Goal: Task Accomplishment & Management: Manage account settings

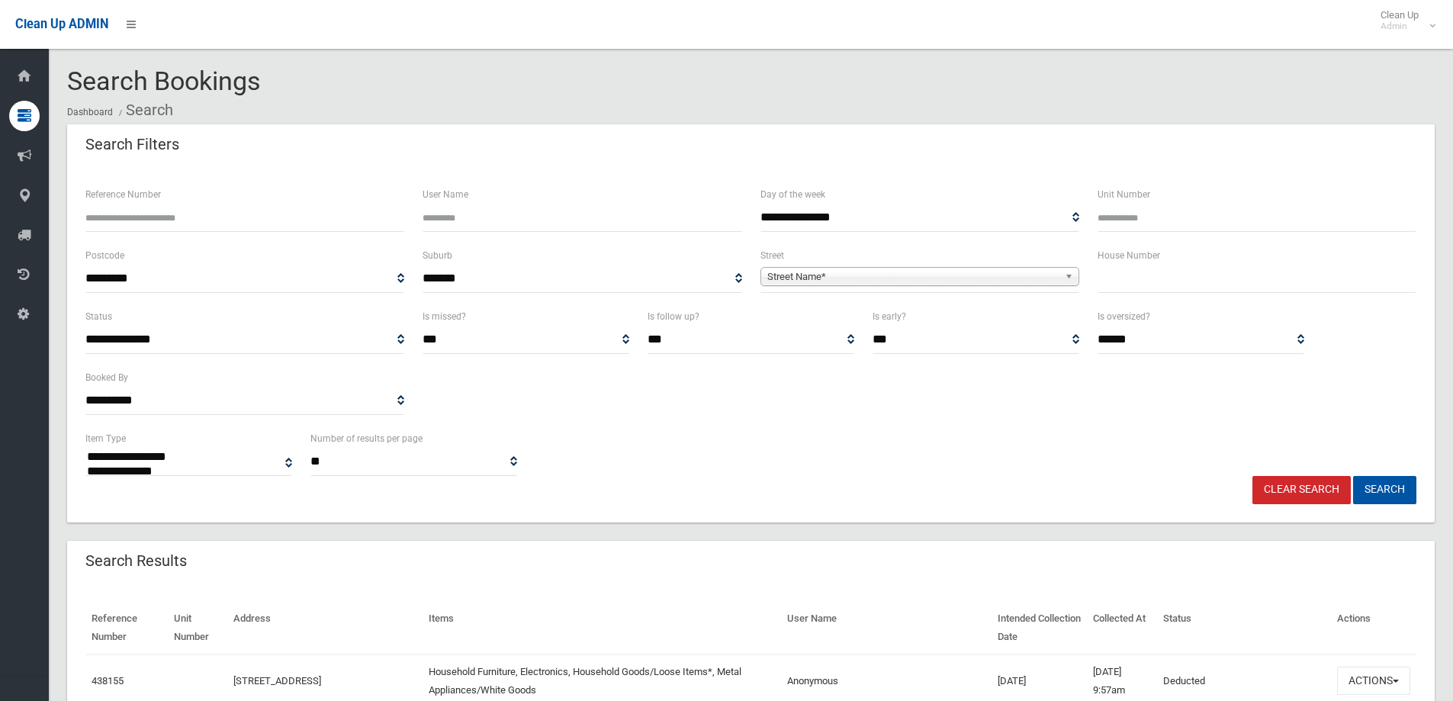
select select
click at [223, 220] on input "Reference Number" at bounding box center [244, 218] width 319 height 28
type input "******"
click at [1402, 487] on button "Search" at bounding box center [1384, 490] width 63 height 28
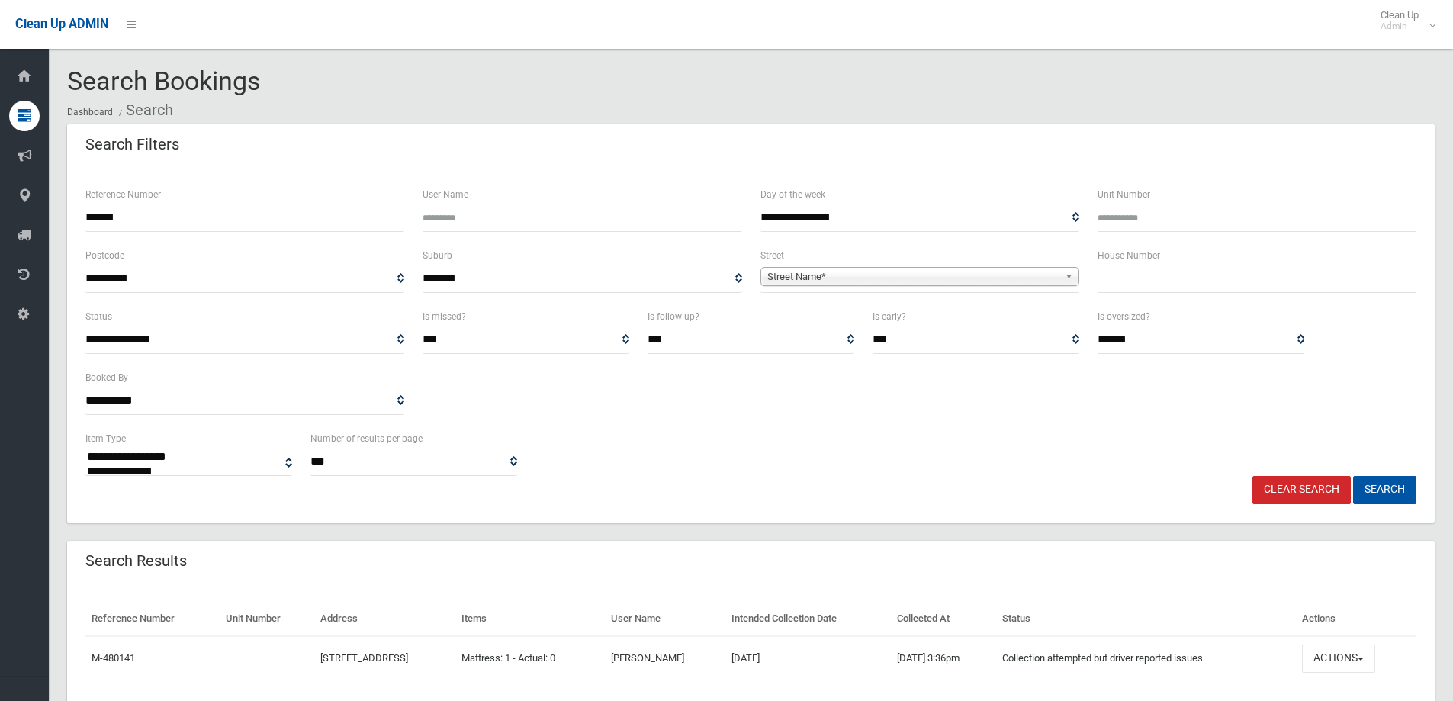
select select
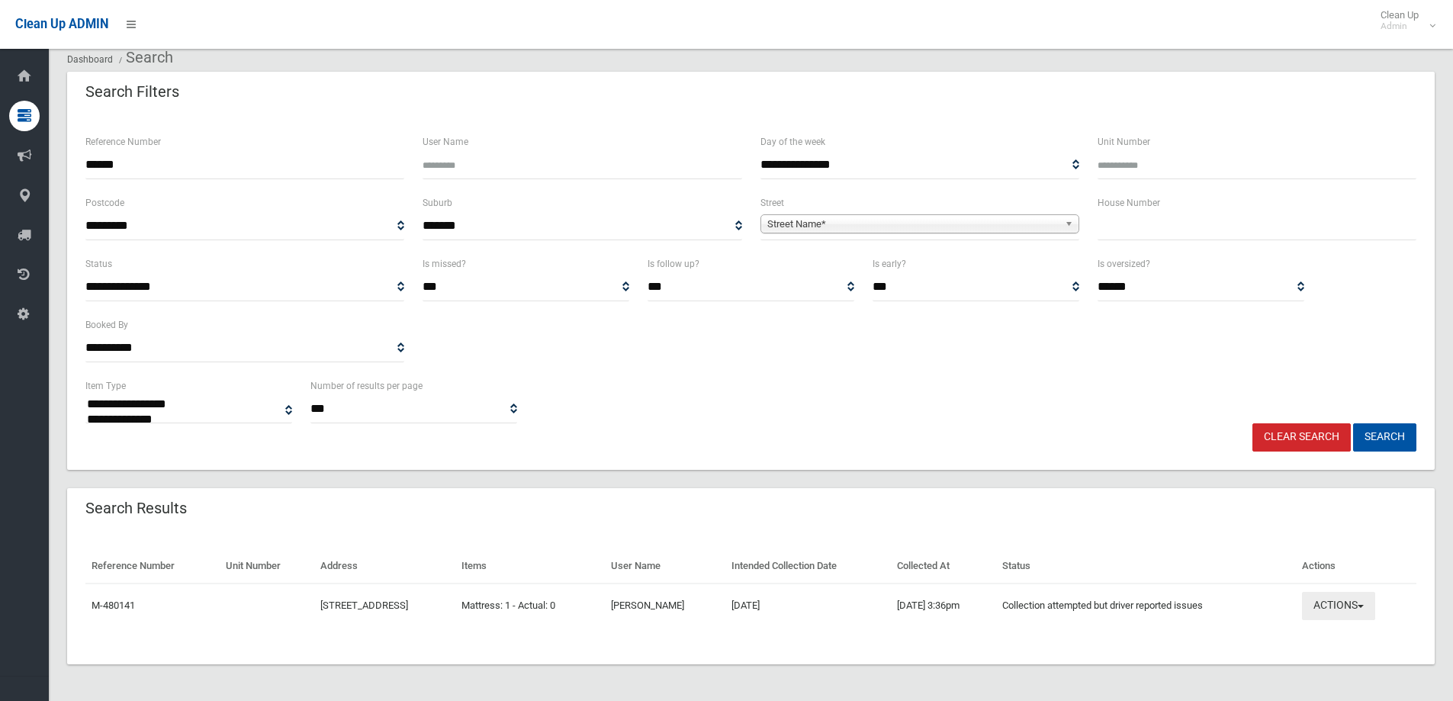
click at [1349, 606] on button "Actions" at bounding box center [1338, 606] width 73 height 28
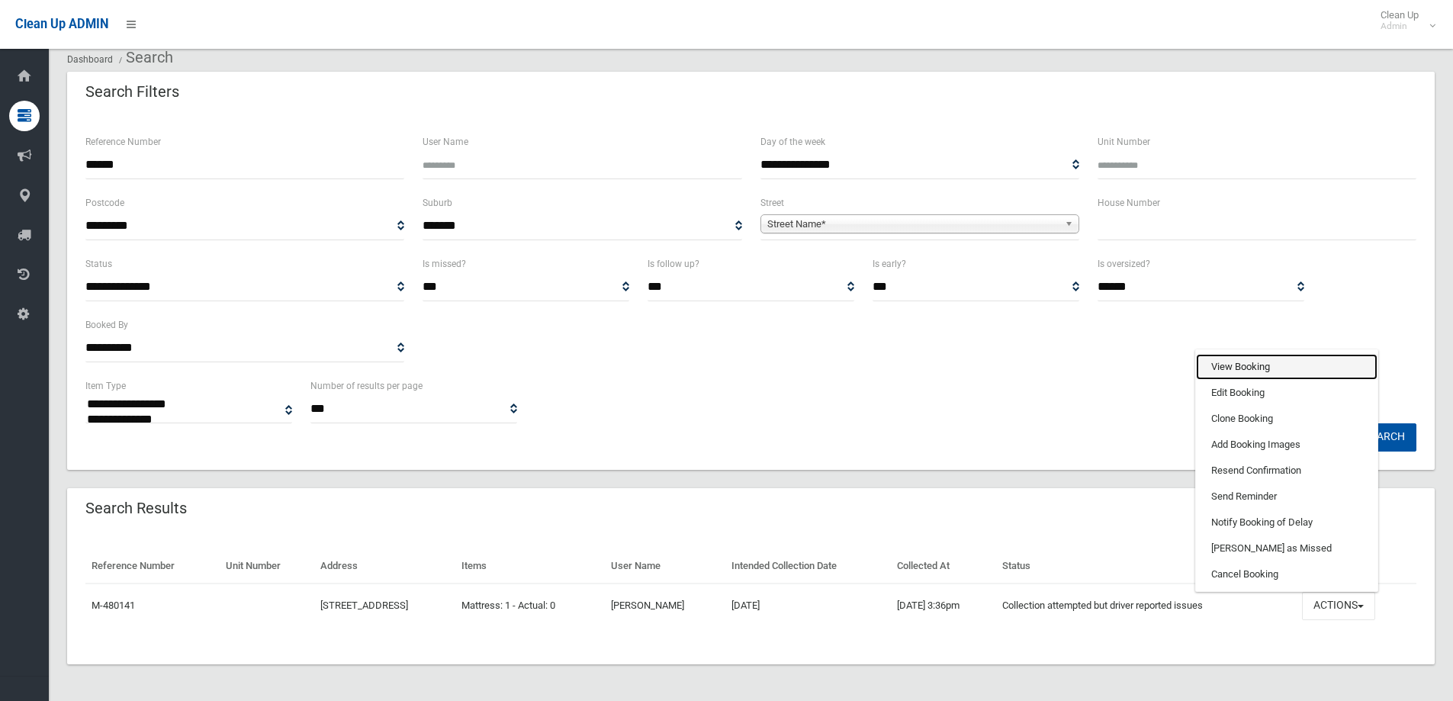
click at [1242, 371] on link "View Booking" at bounding box center [1287, 367] width 182 height 26
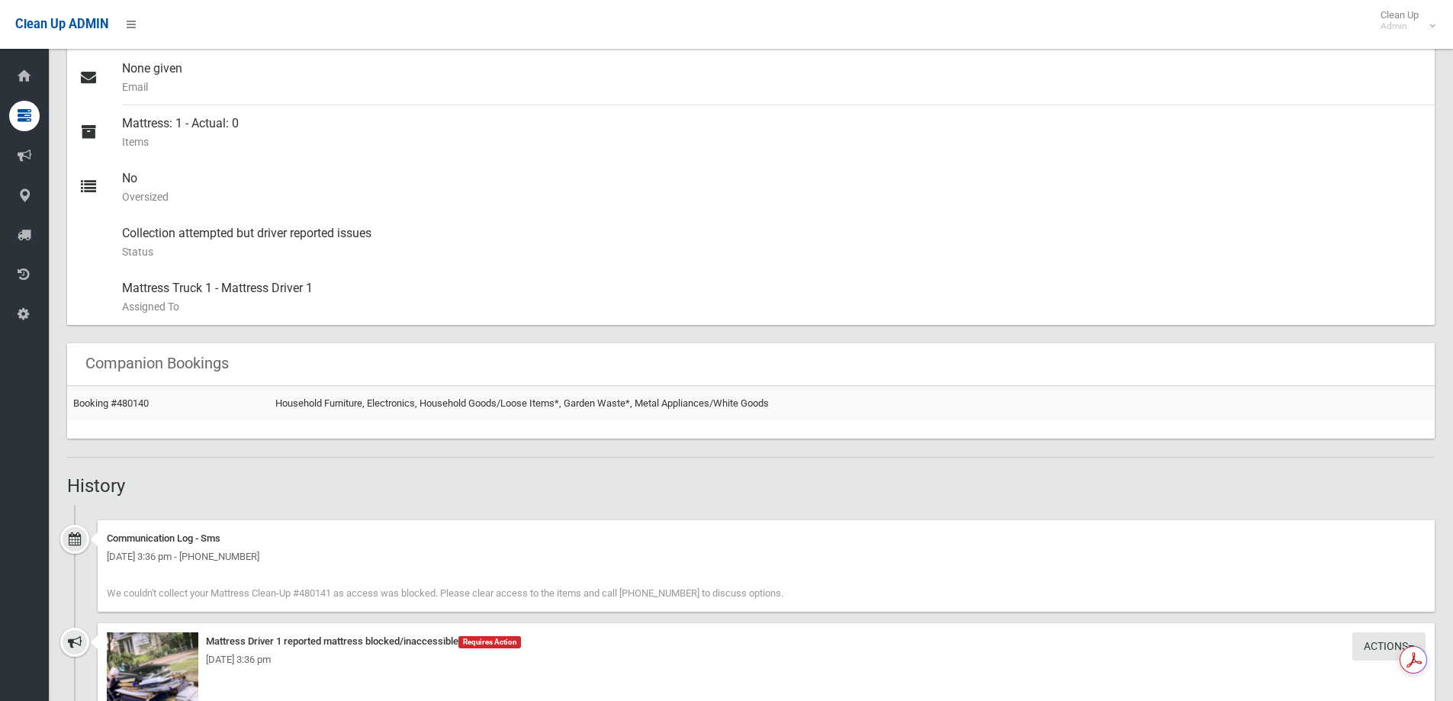
scroll to position [839, 0]
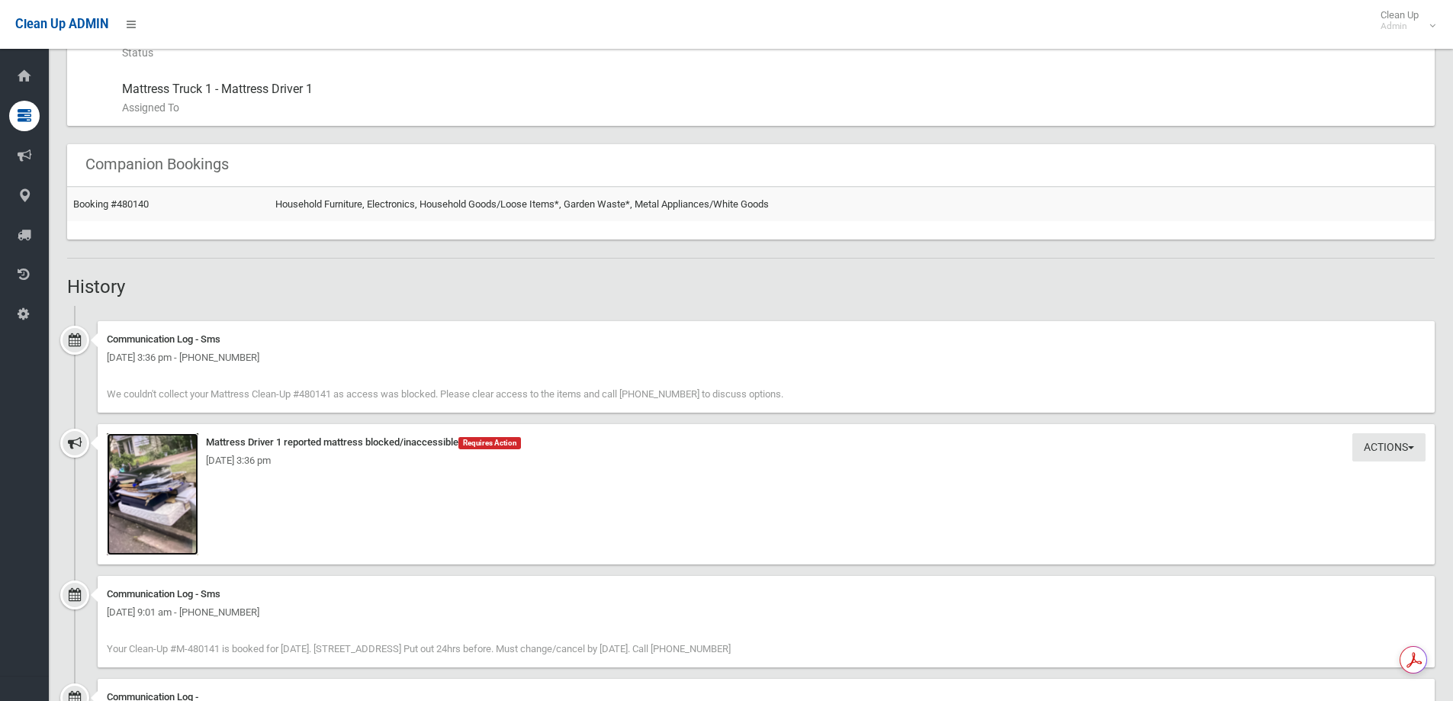
click at [159, 495] on img at bounding box center [153, 494] width 92 height 122
click at [169, 468] on div "Tuesday 2nd September 2025 - 3:36 pm" at bounding box center [766, 461] width 1319 height 18
click at [180, 495] on img at bounding box center [153, 494] width 92 height 122
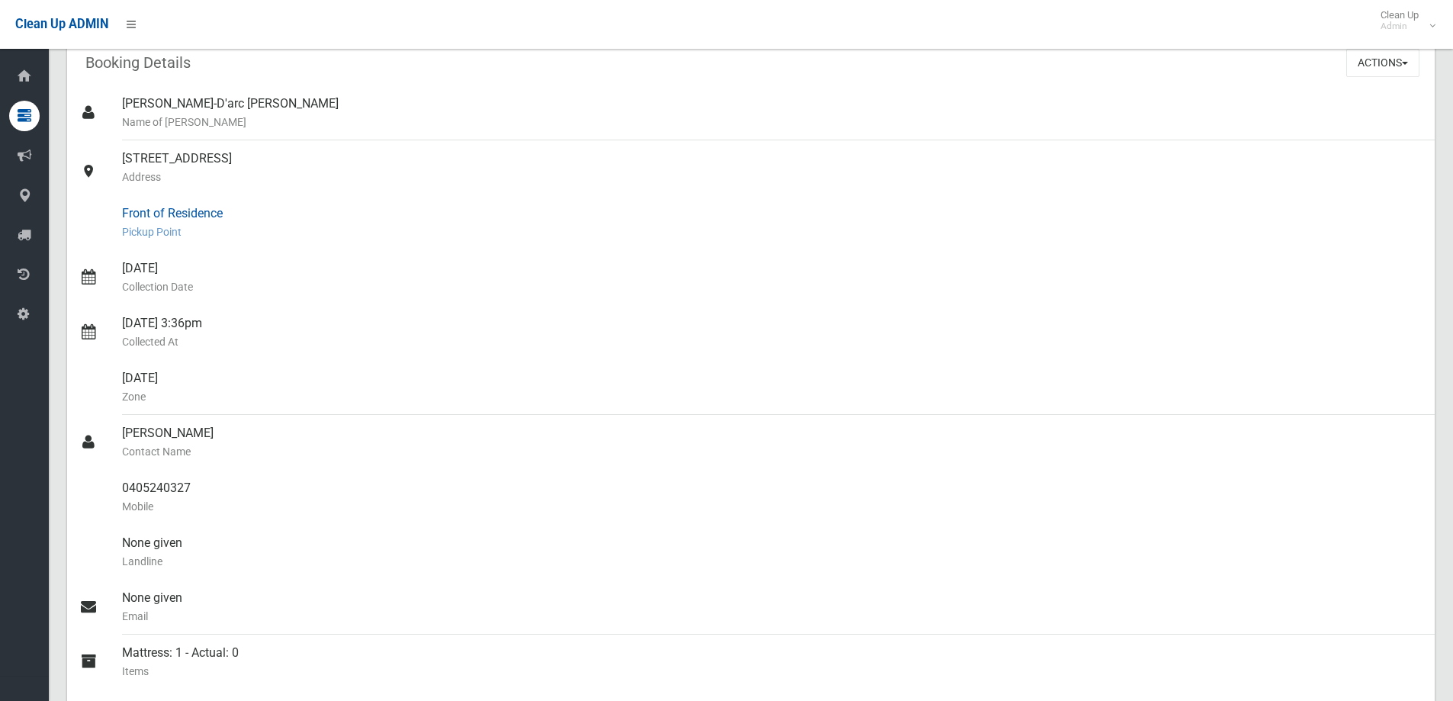
scroll to position [0, 0]
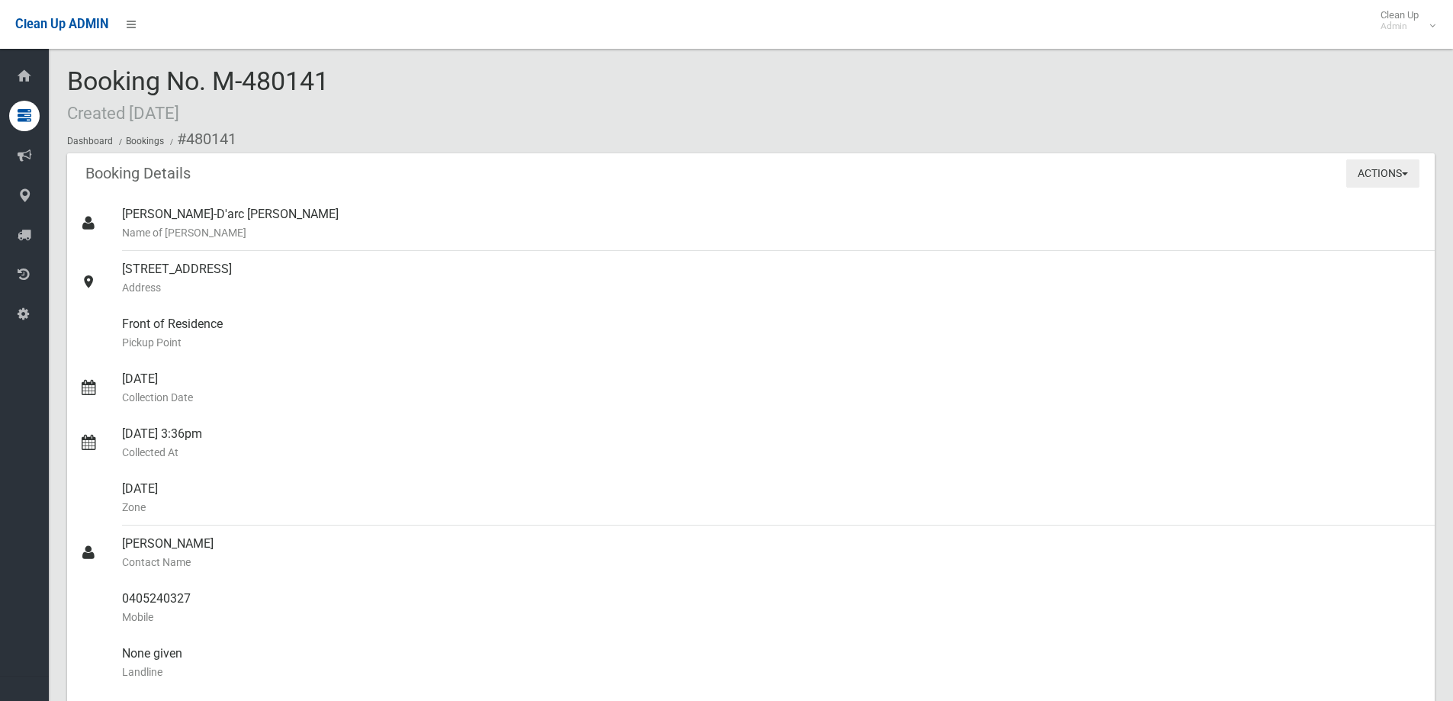
click at [1366, 163] on button "Actions" at bounding box center [1383, 173] width 73 height 28
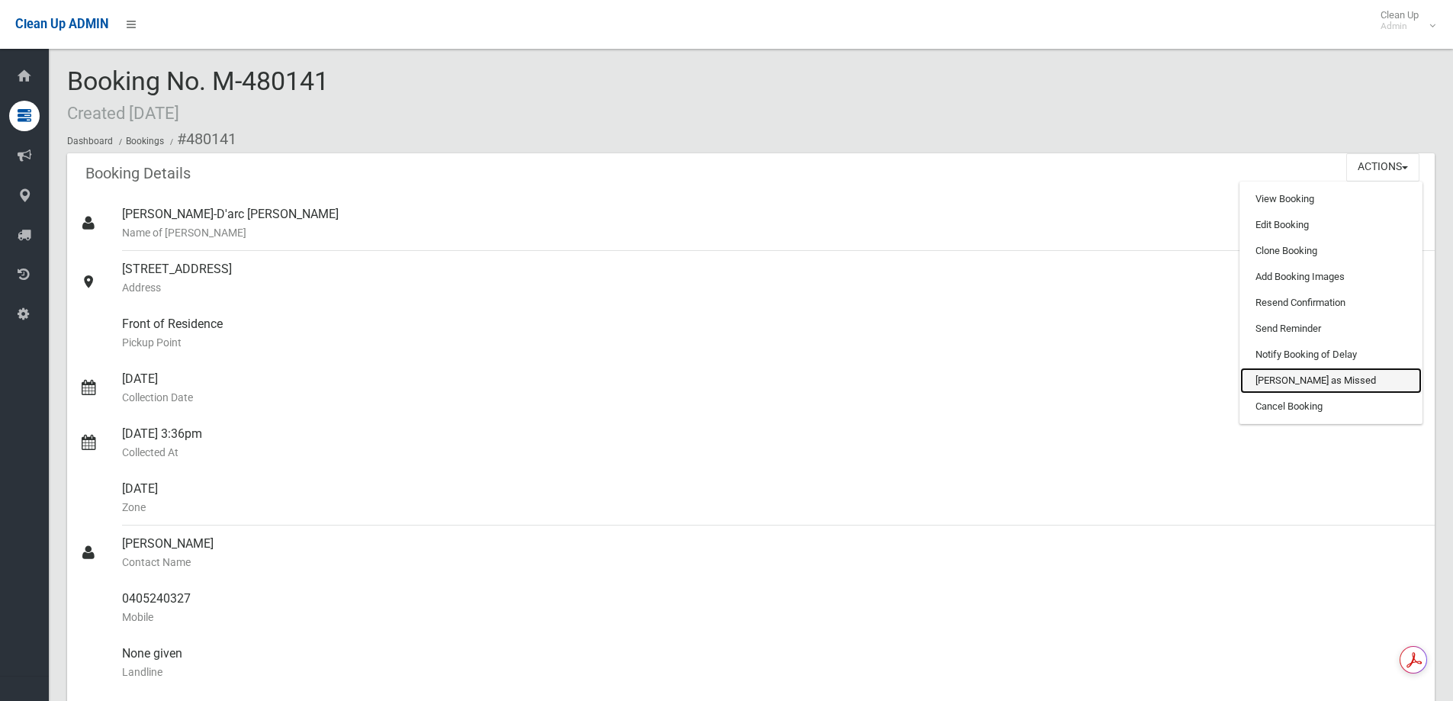
click at [1297, 372] on link "[PERSON_NAME] as Missed" at bounding box center [1332, 381] width 182 height 26
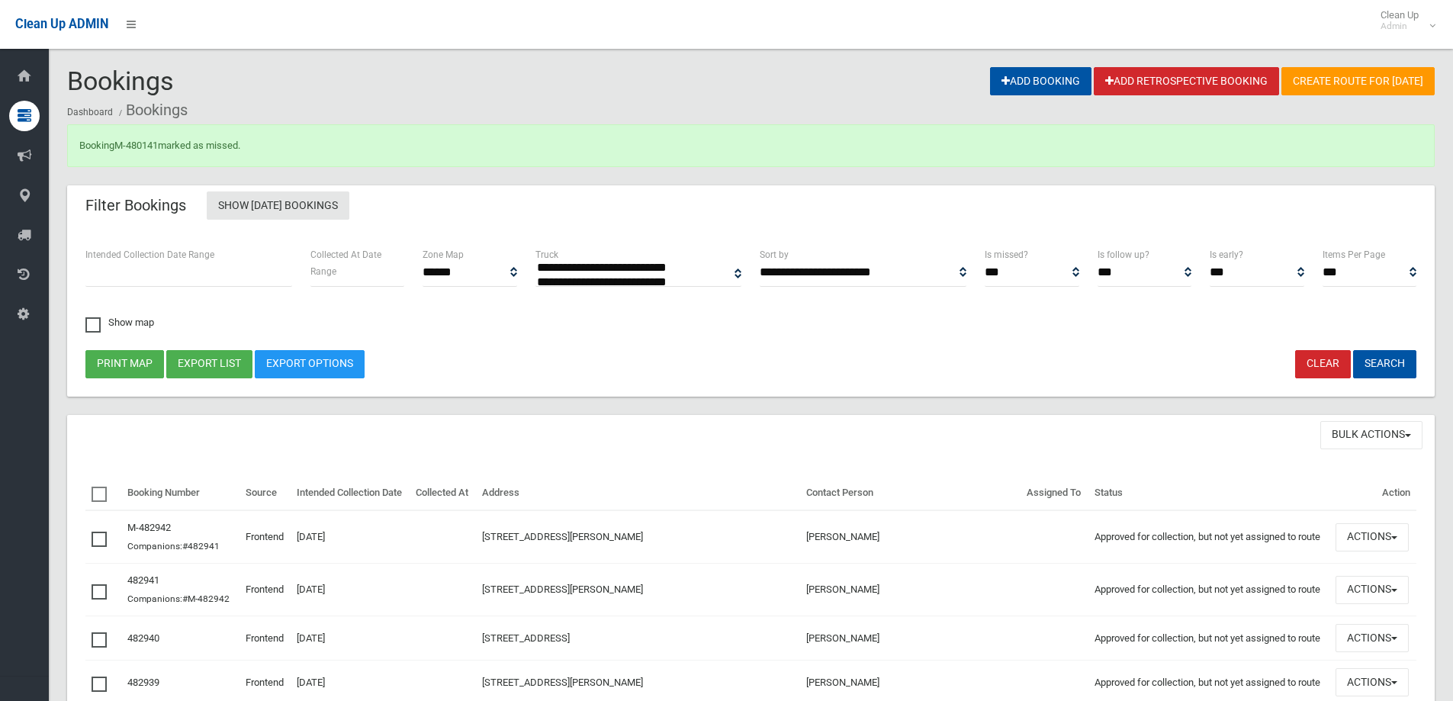
select select
click at [156, 149] on link "M-480141" at bounding box center [135, 145] width 43 height 11
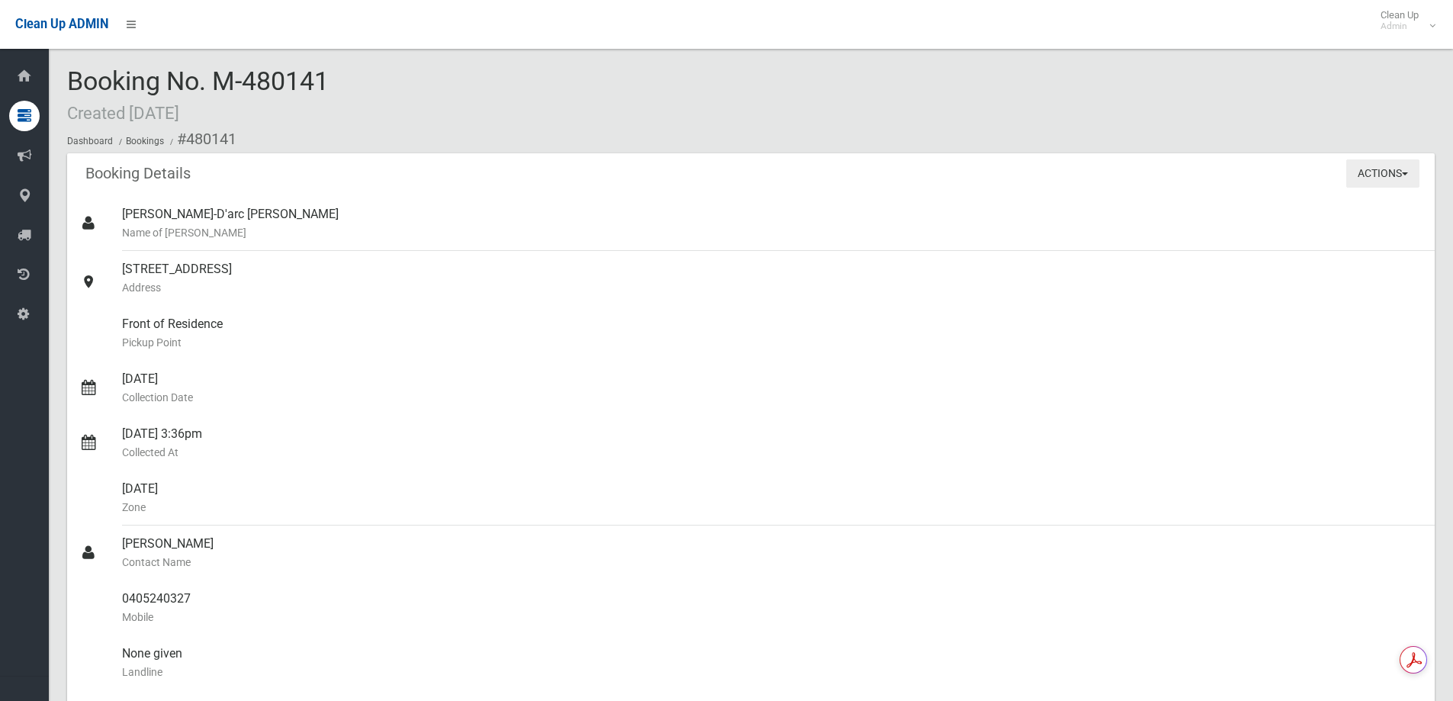
click at [1350, 174] on button "Actions" at bounding box center [1383, 173] width 73 height 28
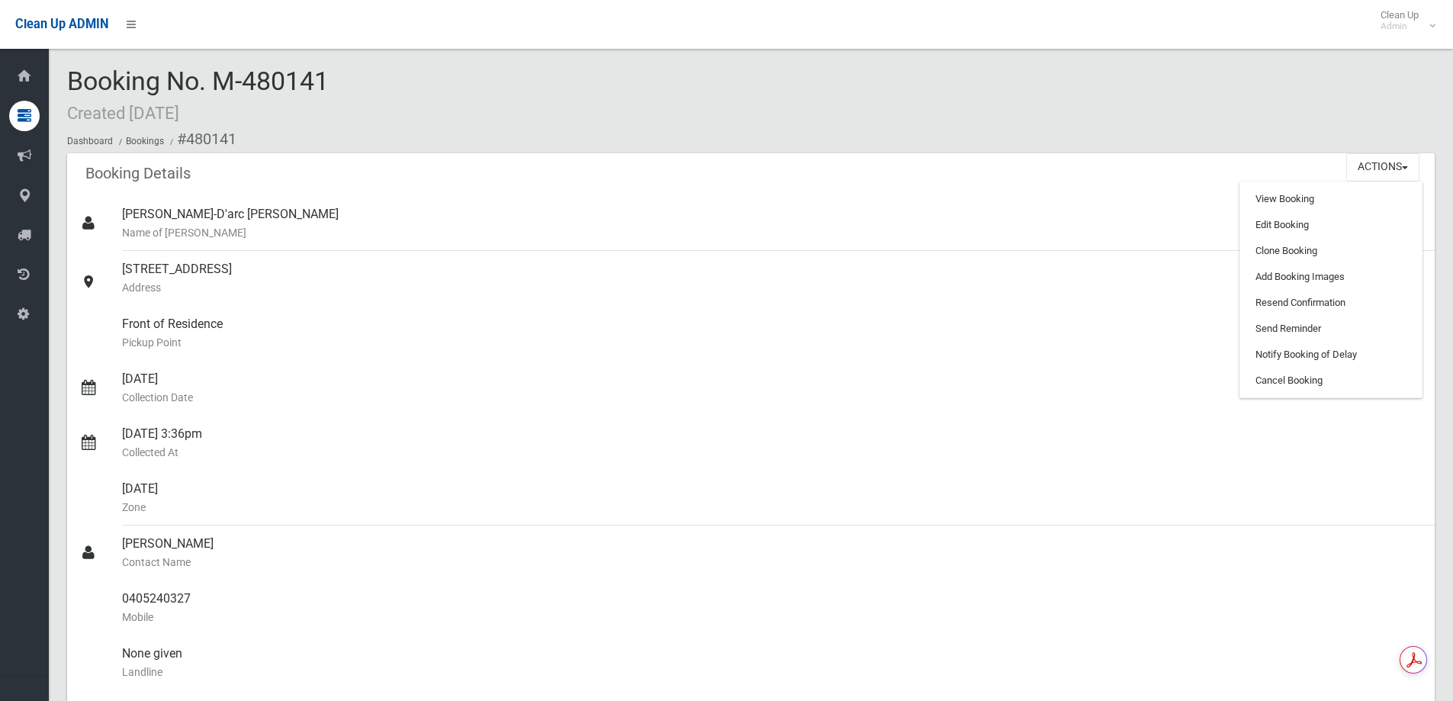
click at [773, 97] on div "Booking No. M-480141 Created [DATE] Dashboard Bookings #480141" at bounding box center [751, 110] width 1368 height 86
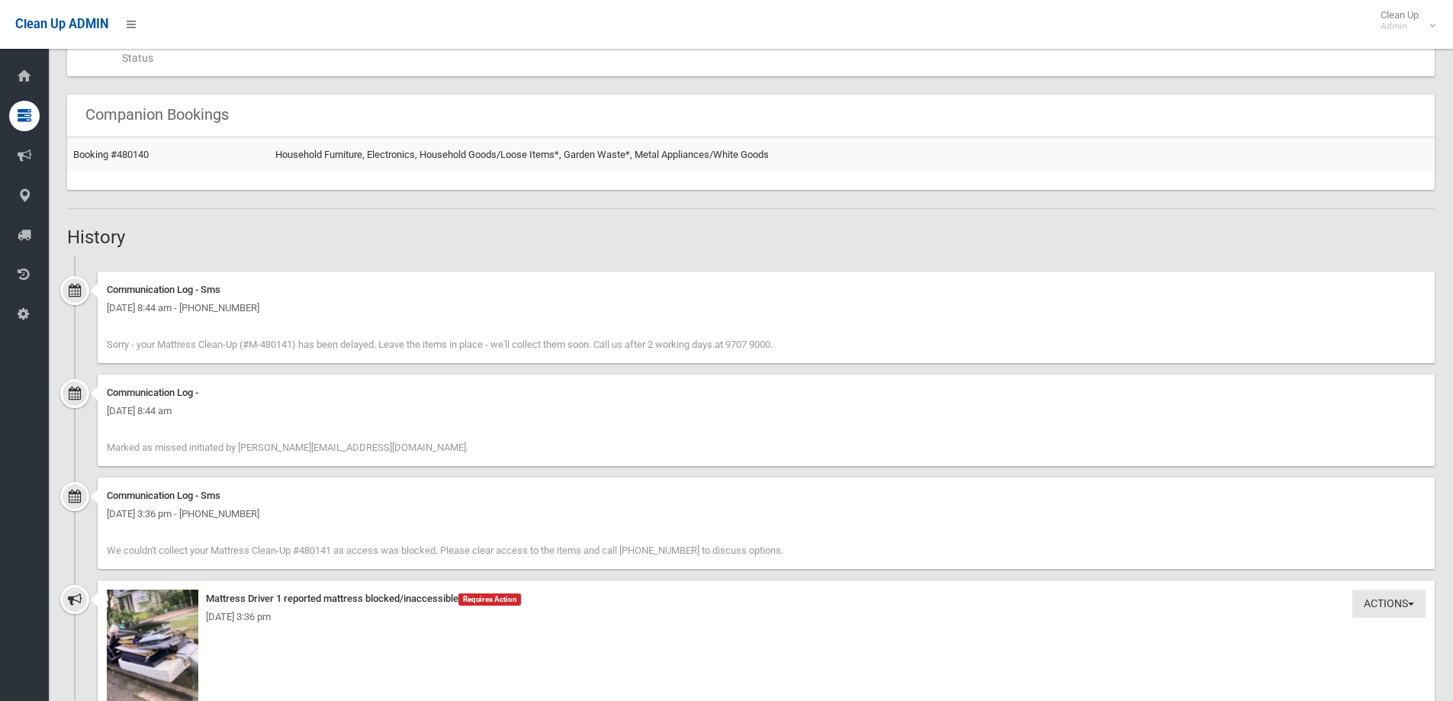
scroll to position [1068, 0]
